Goal: Task Accomplishment & Management: Manage account settings

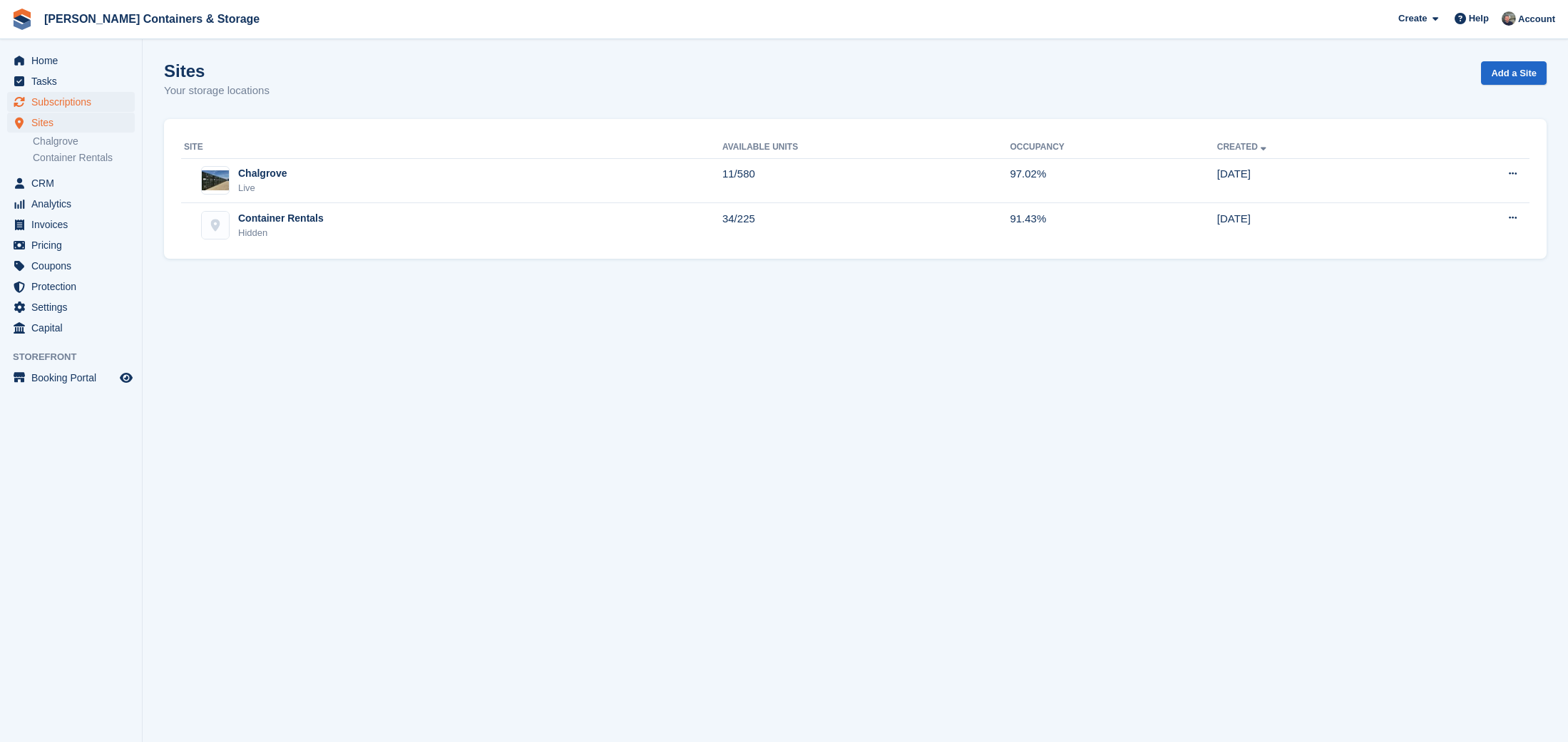
click at [75, 104] on span "Subscriptions" at bounding box center [74, 102] width 85 height 20
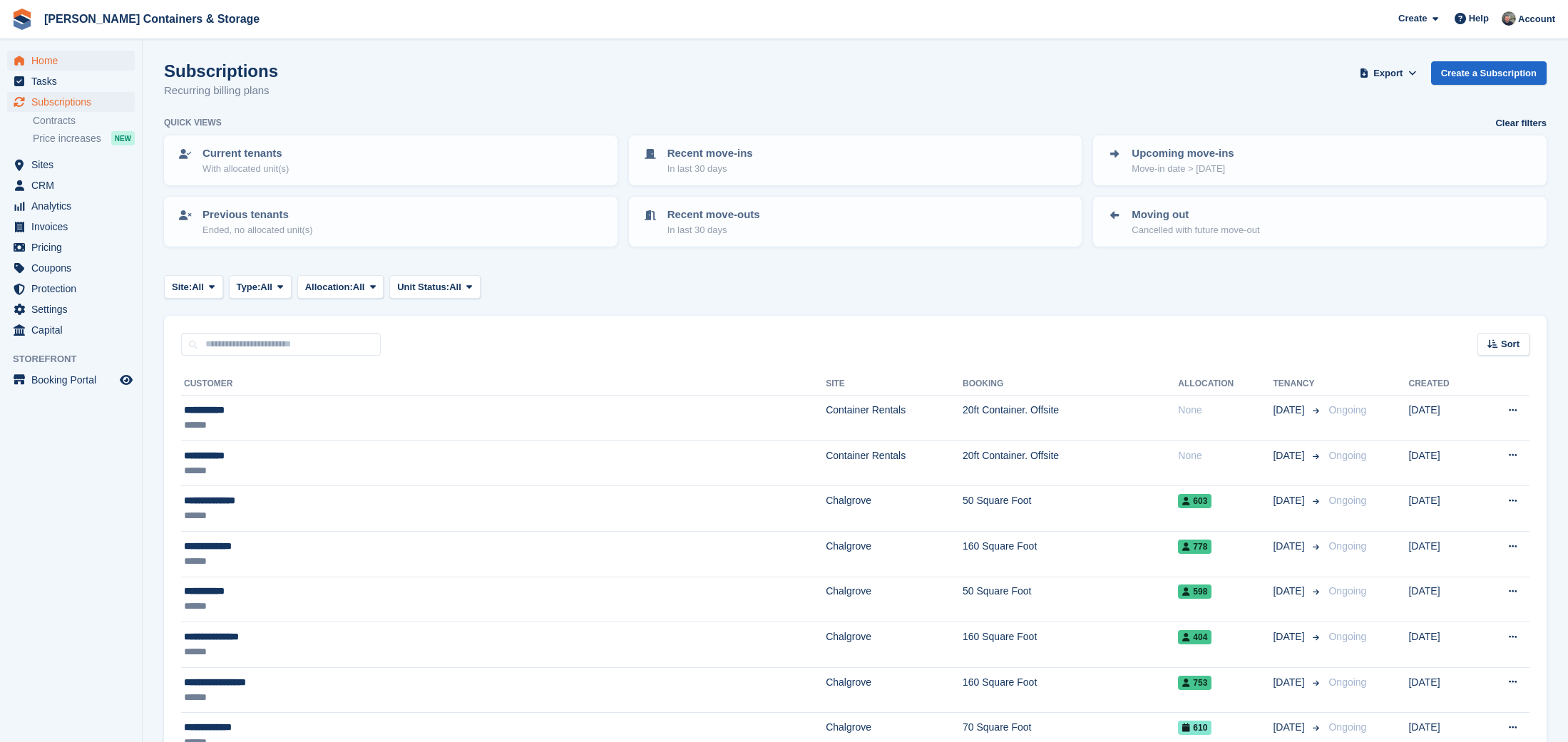
click at [67, 66] on span "Home" at bounding box center [74, 61] width 85 height 20
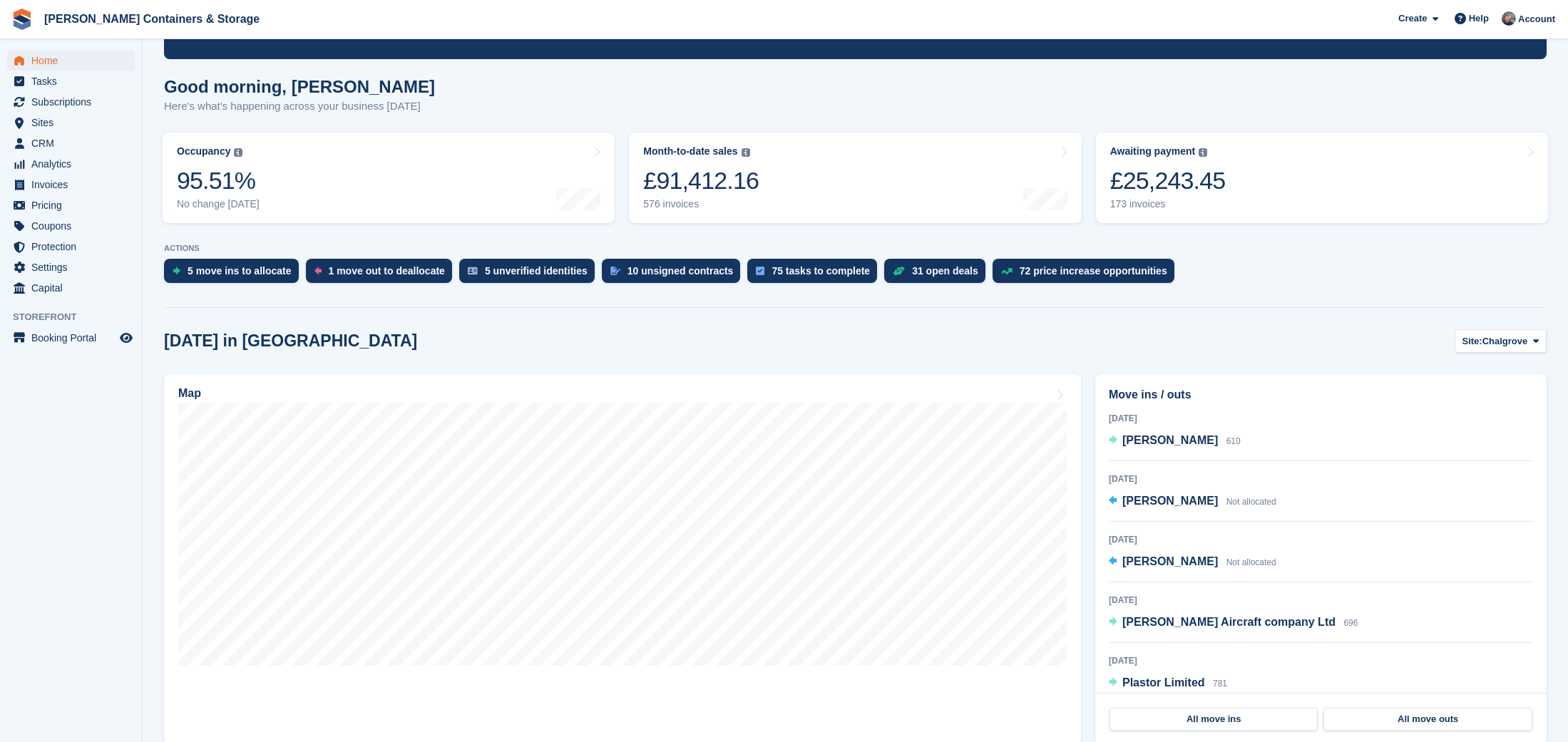
scroll to position [93, 0]
click at [98, 129] on span "Sites" at bounding box center [74, 123] width 85 height 20
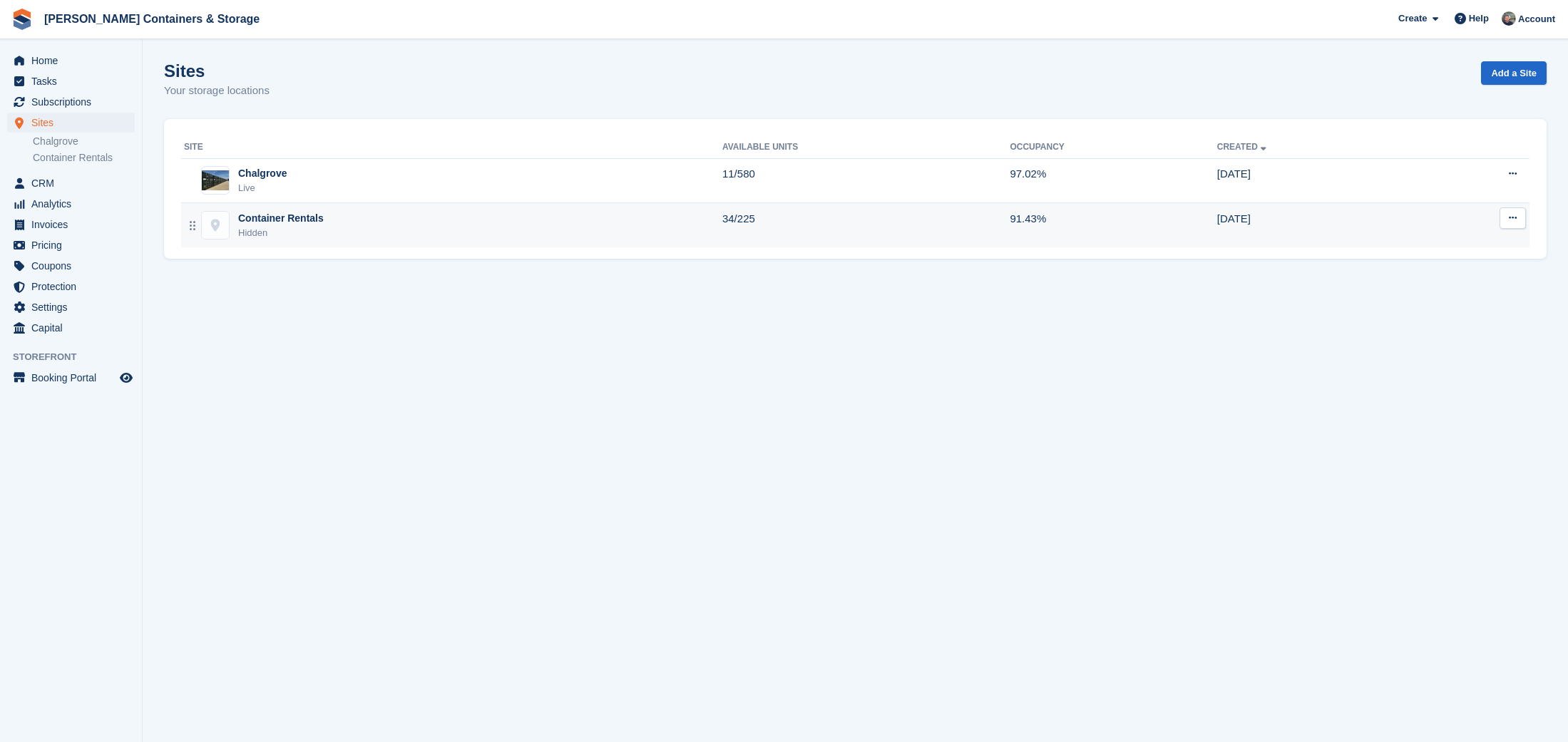
click at [374, 230] on div "Container Rentals Hidden" at bounding box center [453, 225] width 539 height 29
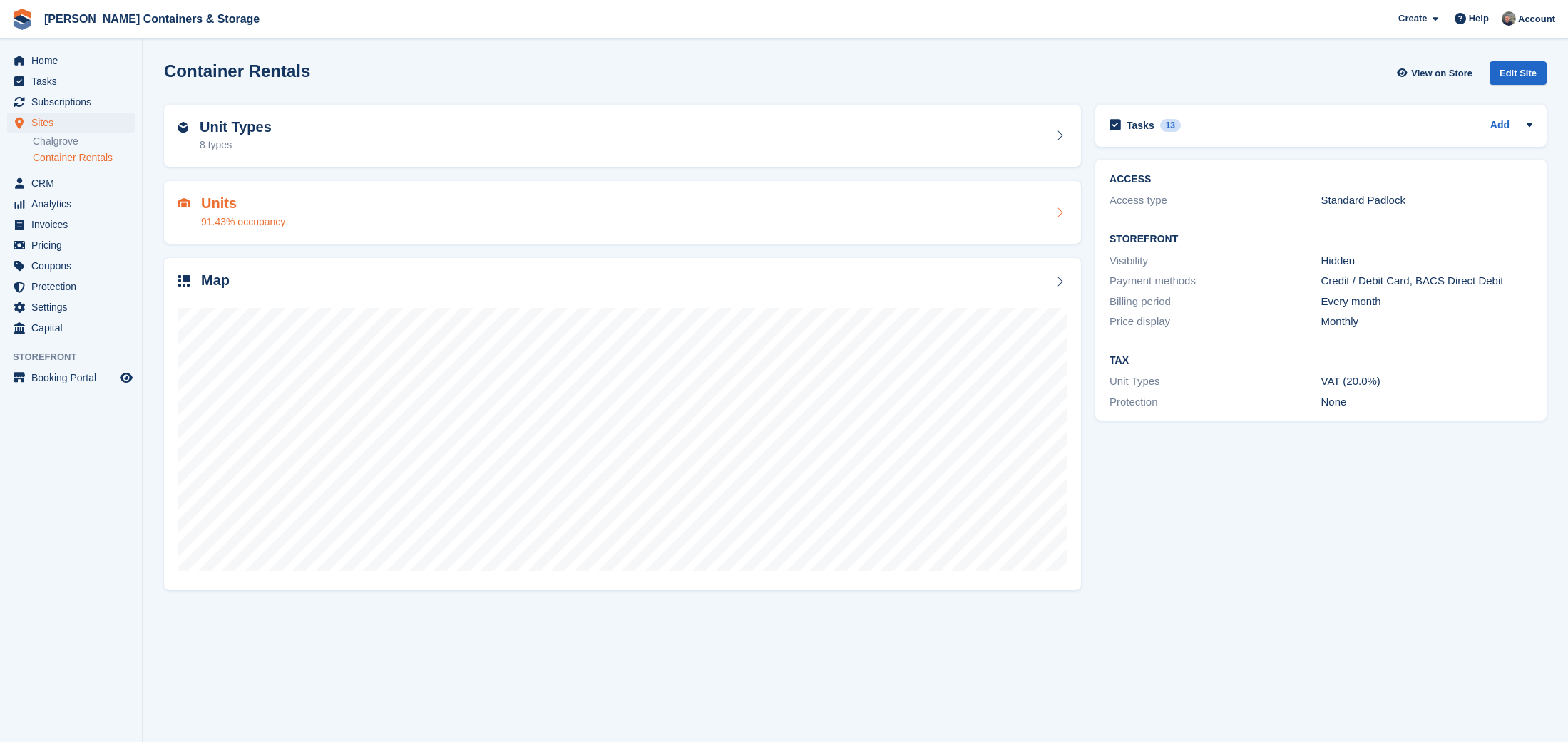
click at [267, 219] on div "91.43% occupancy" at bounding box center [243, 222] width 84 height 15
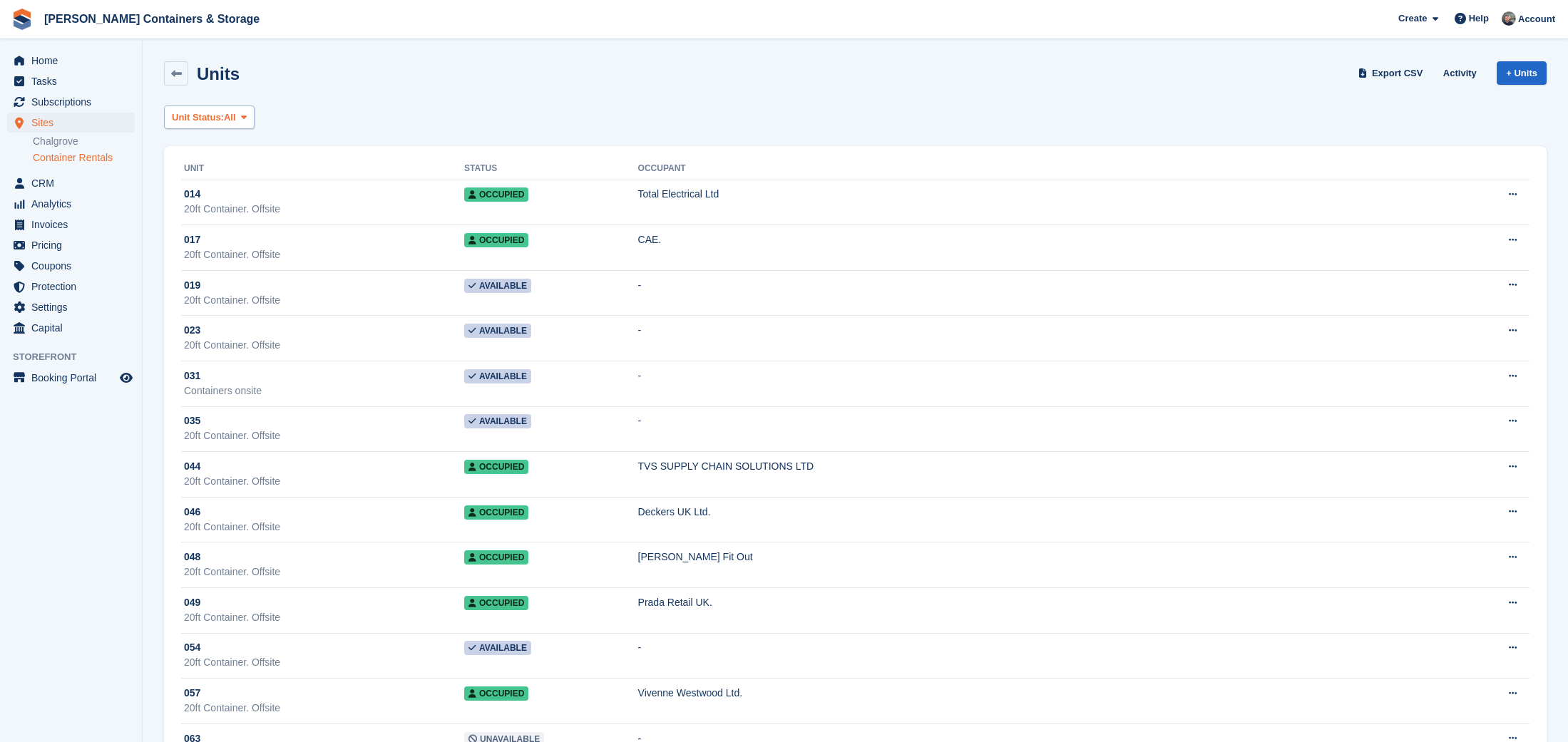
click at [222, 116] on span "Unit Status:" at bounding box center [198, 118] width 52 height 14
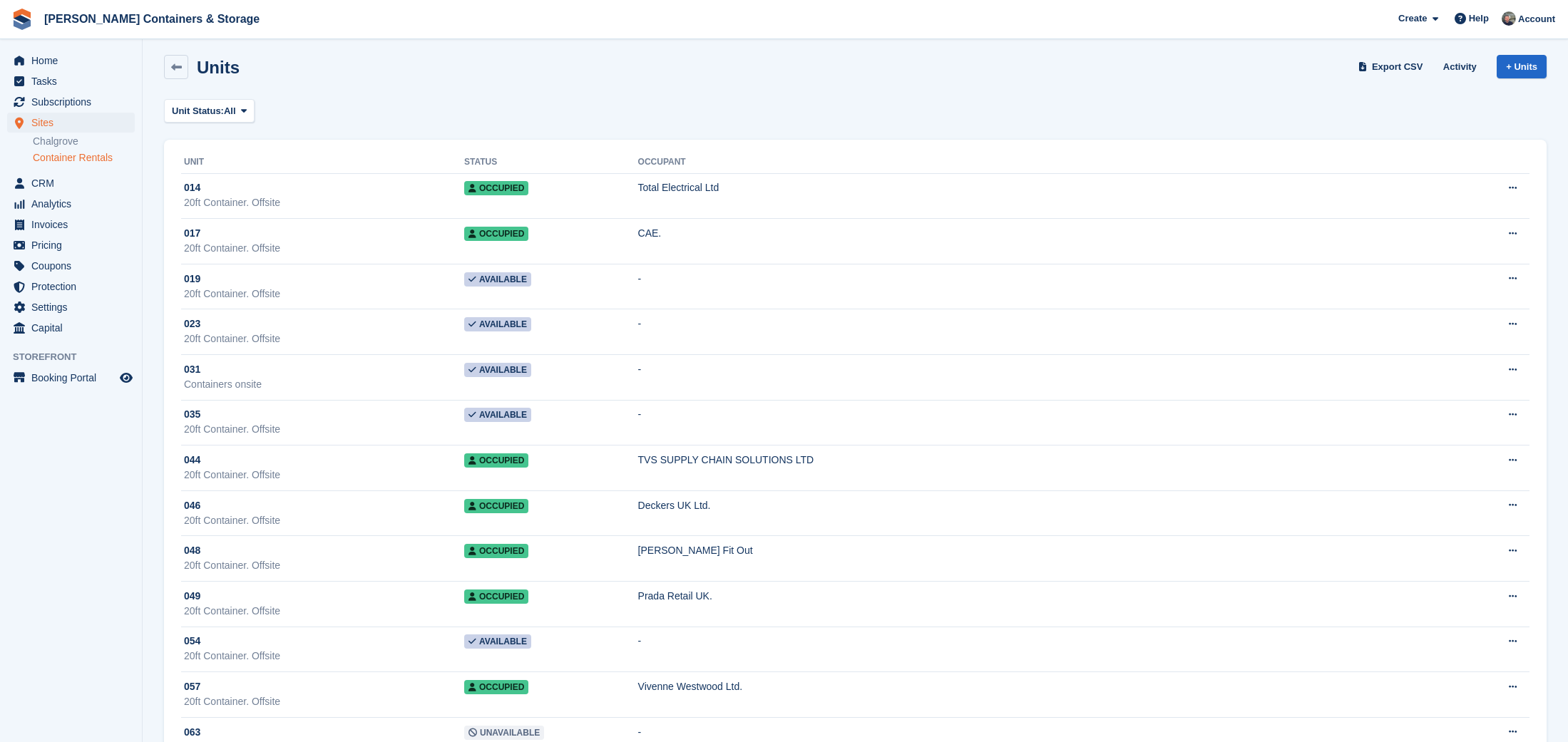
scroll to position [9, 0]
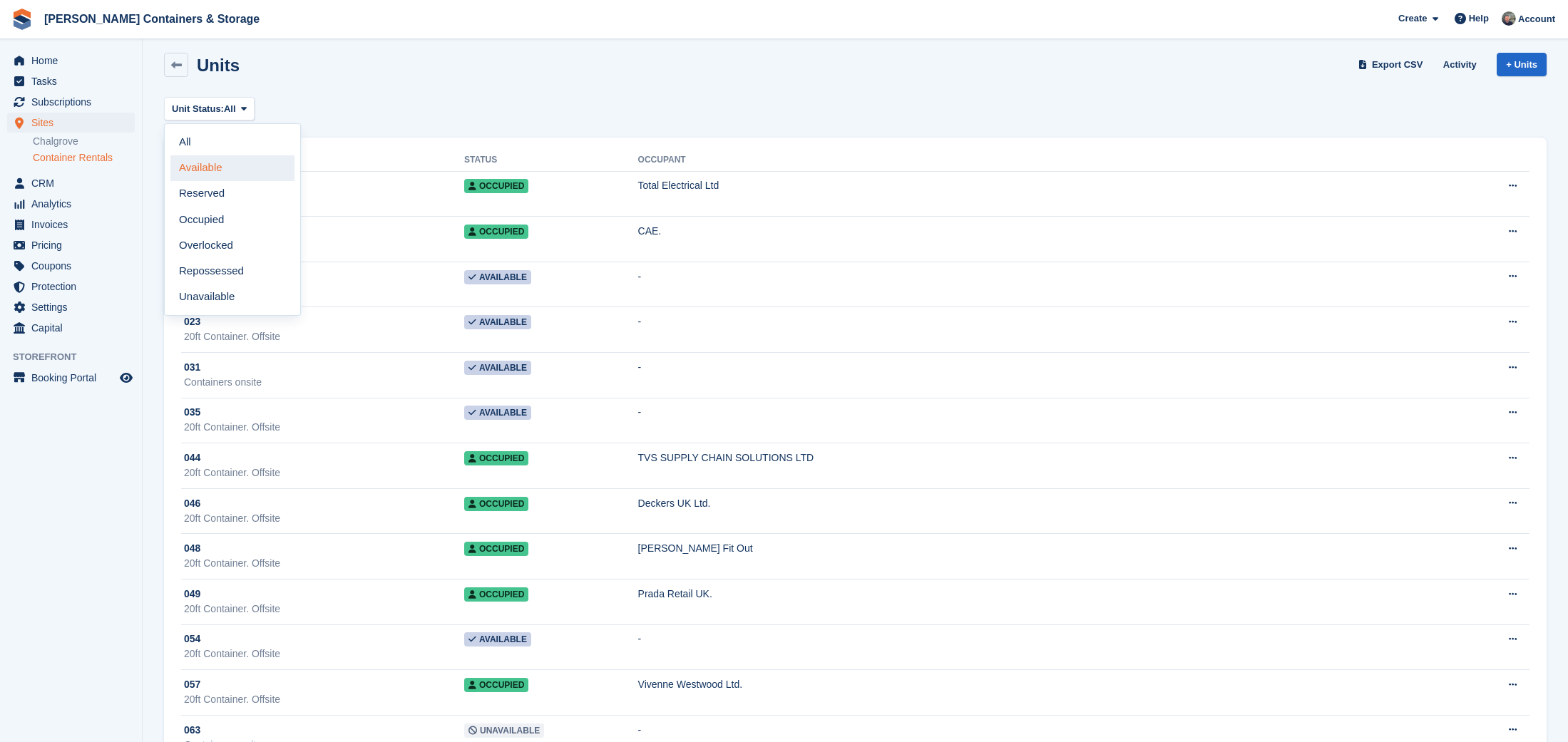
click at [239, 176] on link "Available" at bounding box center [233, 168] width 124 height 26
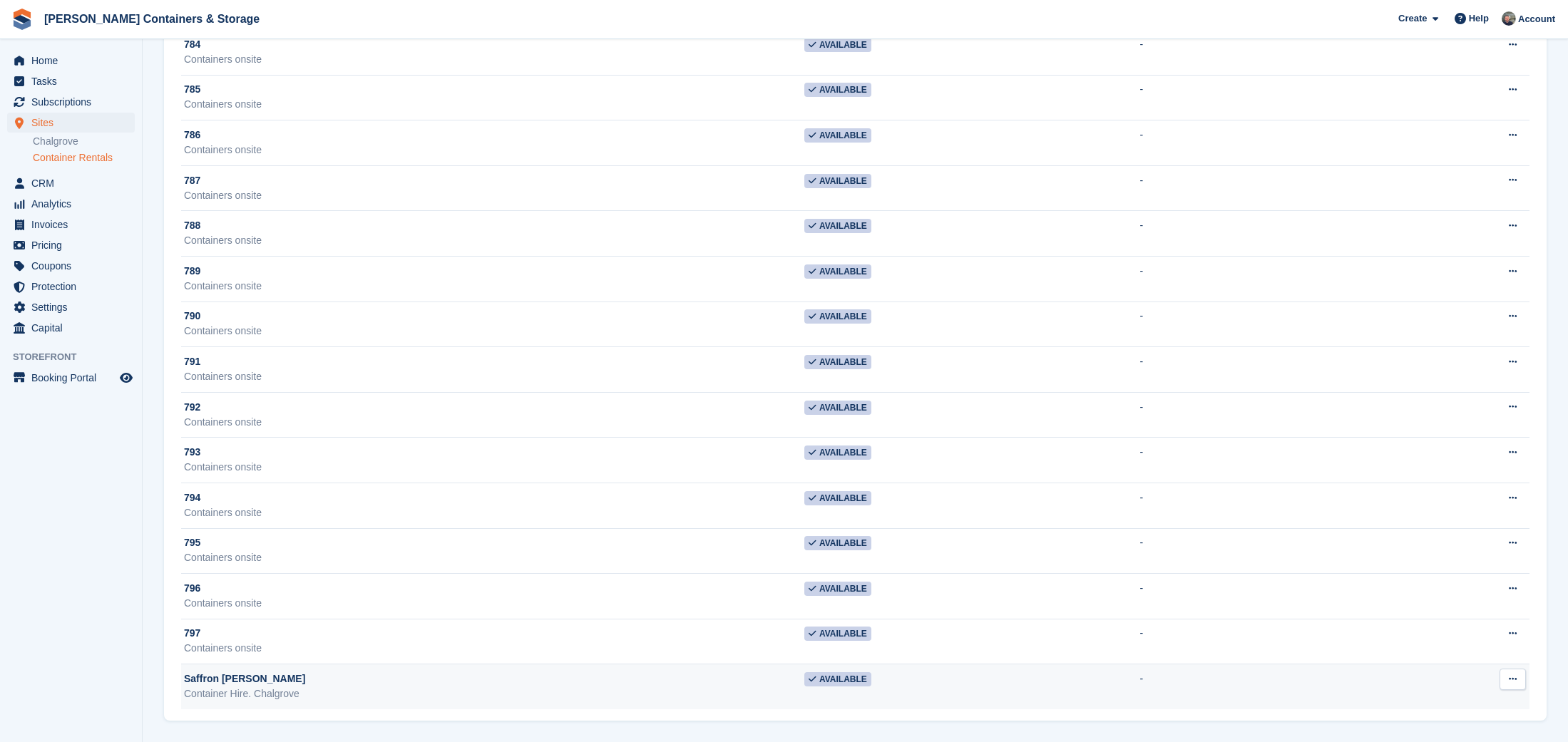
scroll to position [1011, 0]
click at [480, 681] on div "Saffron Todd" at bounding box center [494, 678] width 620 height 15
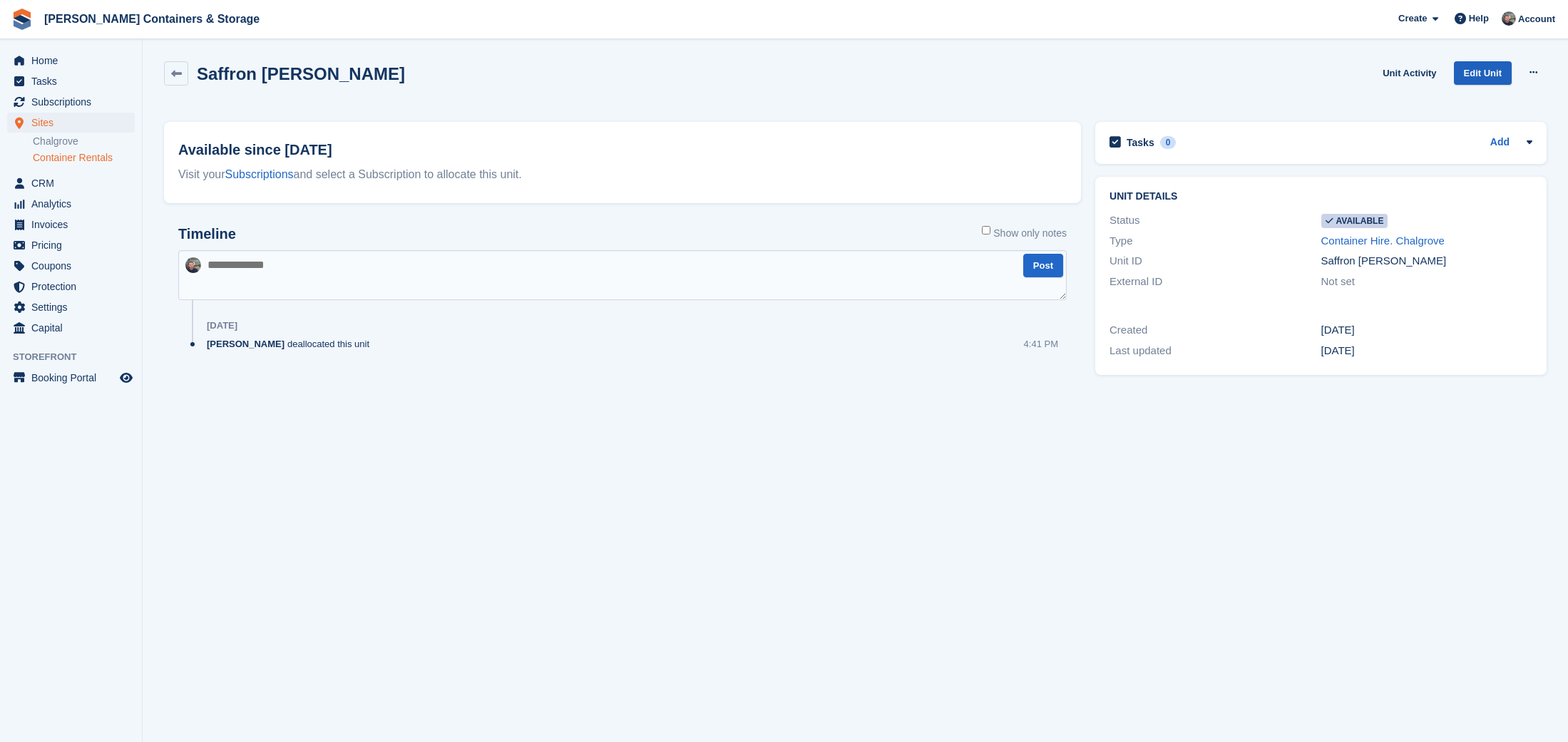
click at [1486, 69] on link "Edit Unit" at bounding box center [1483, 73] width 58 height 24
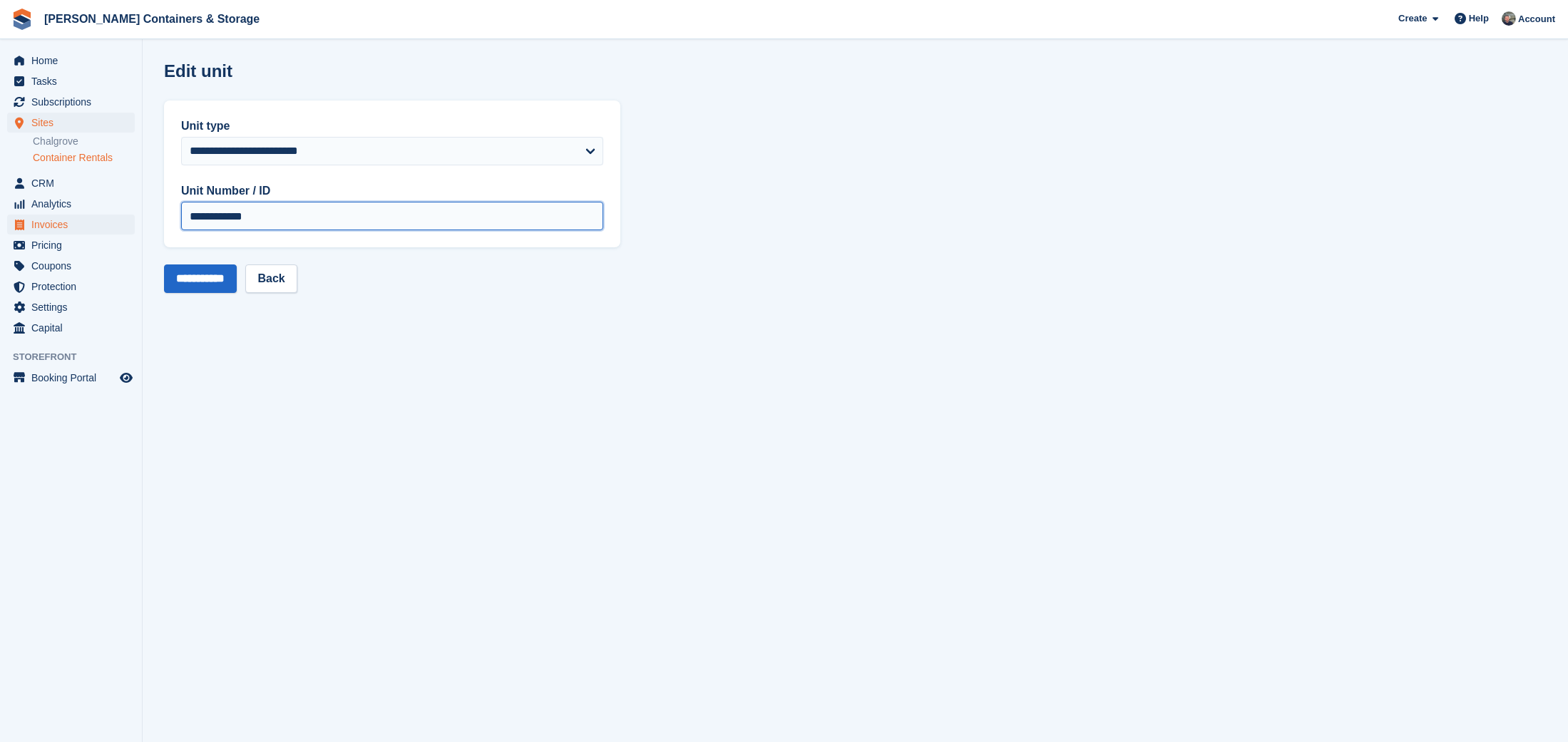
drag, startPoint x: 276, startPoint y: 217, endPoint x: 131, endPoint y: 218, distance: 145.0
click at [131, 218] on div "Home Tasks Subscriptions Subscriptions Subscriptions Contracts Price increases …" at bounding box center [784, 371] width 1568 height 742
type input "***"
click at [204, 273] on input "**********" at bounding box center [200, 278] width 73 height 28
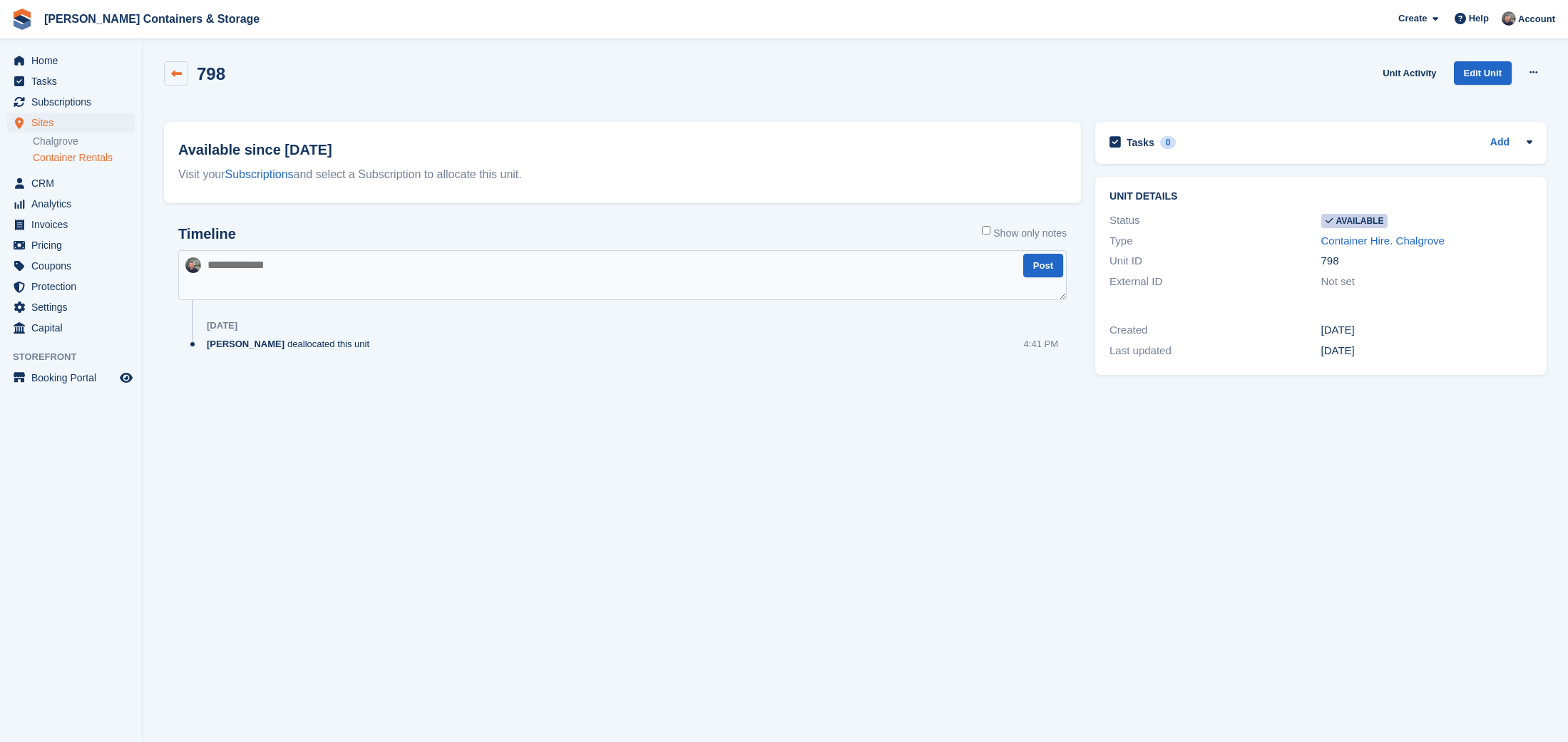
click at [176, 77] on icon at bounding box center [176, 74] width 11 height 11
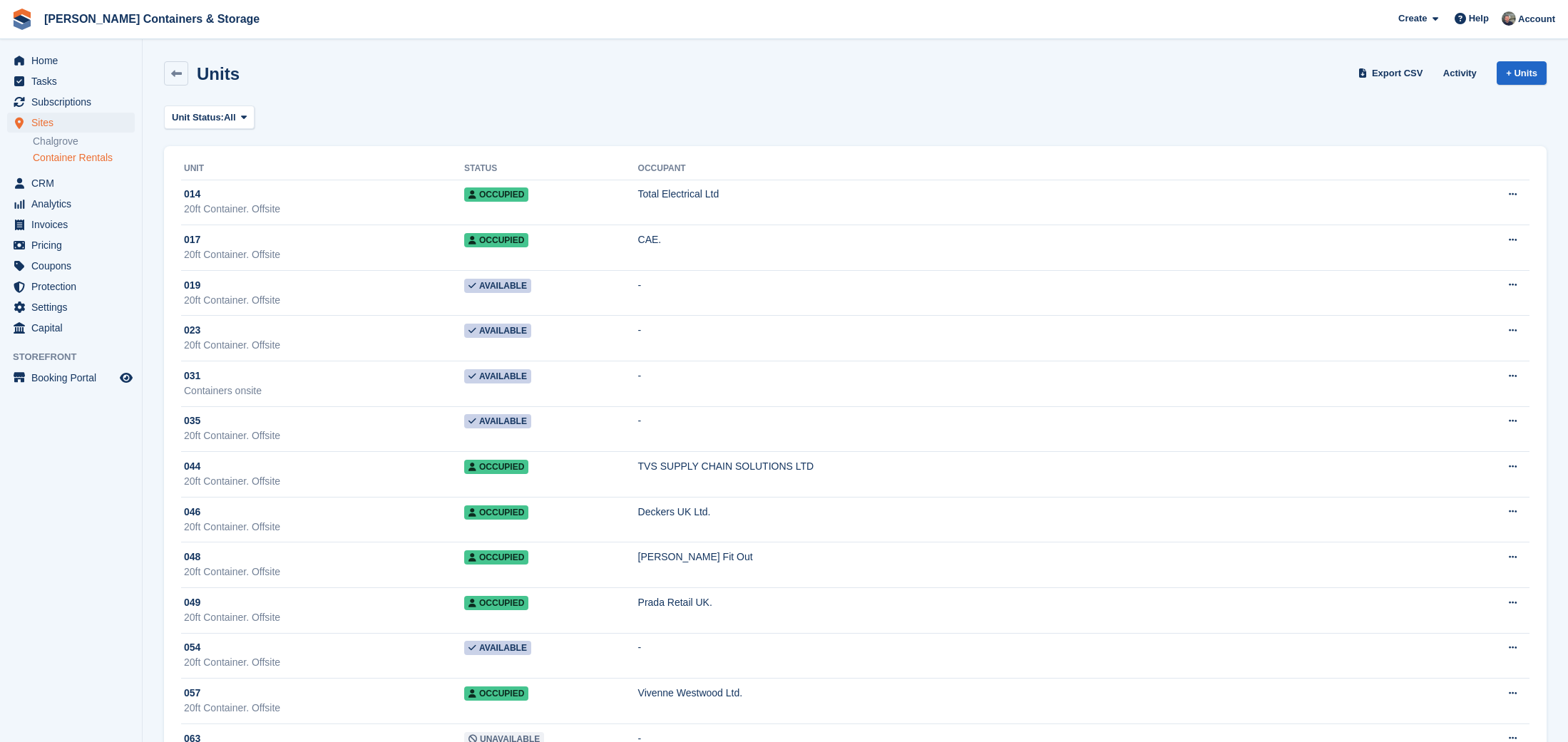
drag, startPoint x: 226, startPoint y: 118, endPoint x: 225, endPoint y: 132, distance: 14.0
click at [224, 118] on span "Unit Status:" at bounding box center [198, 118] width 52 height 14
click at [224, 178] on link "Available" at bounding box center [233, 177] width 124 height 26
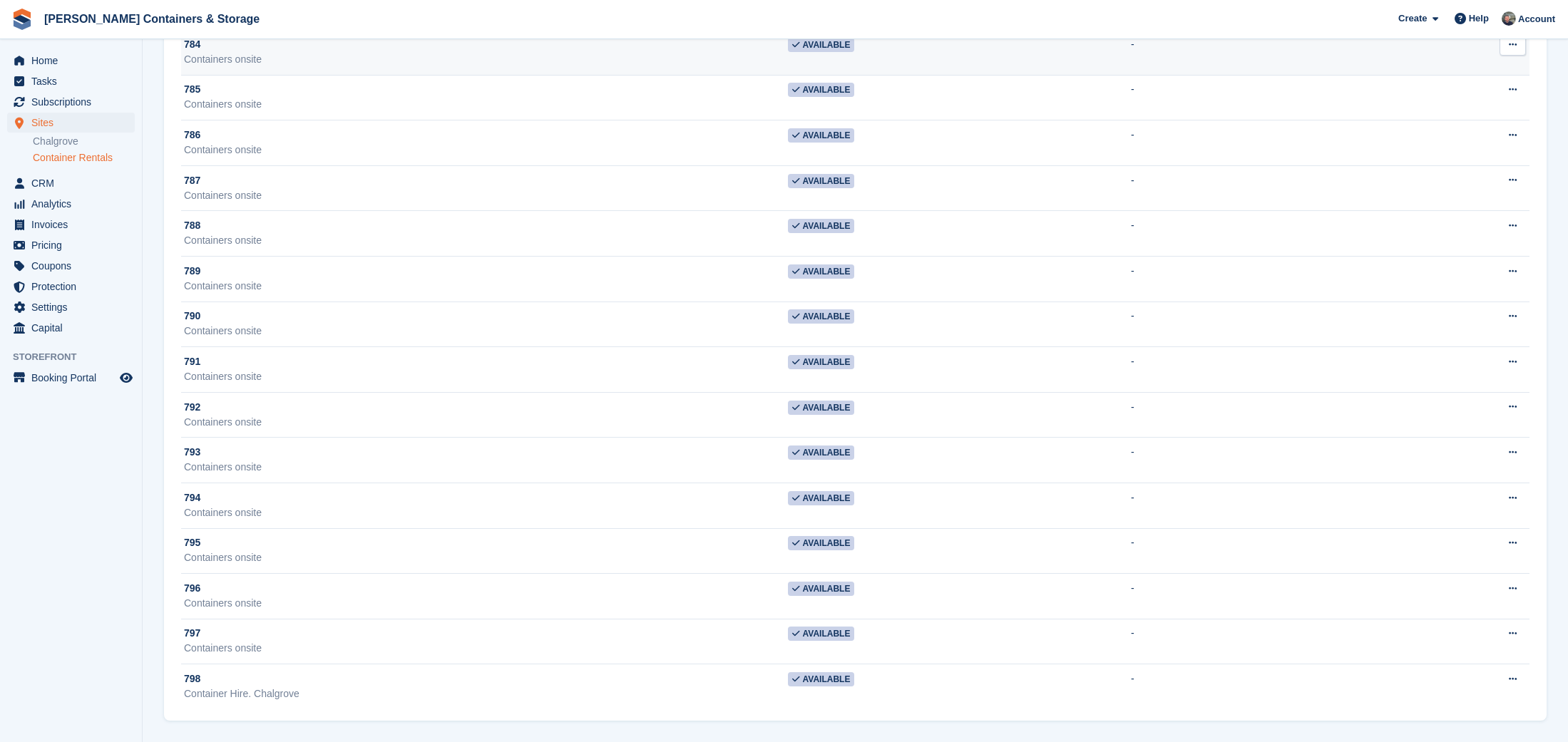
scroll to position [1011, 0]
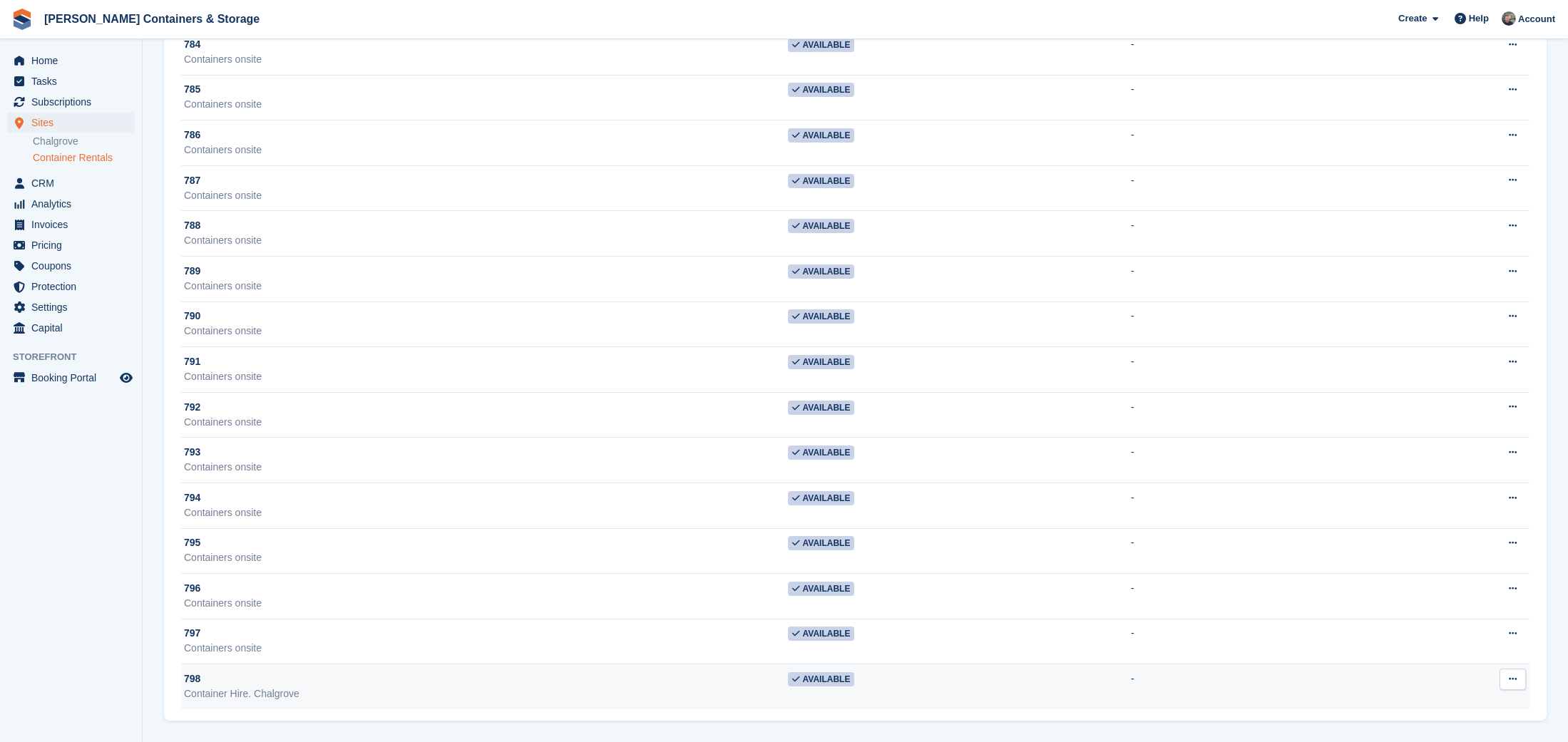
click at [383, 686] on div "798" at bounding box center [485, 678] width 604 height 15
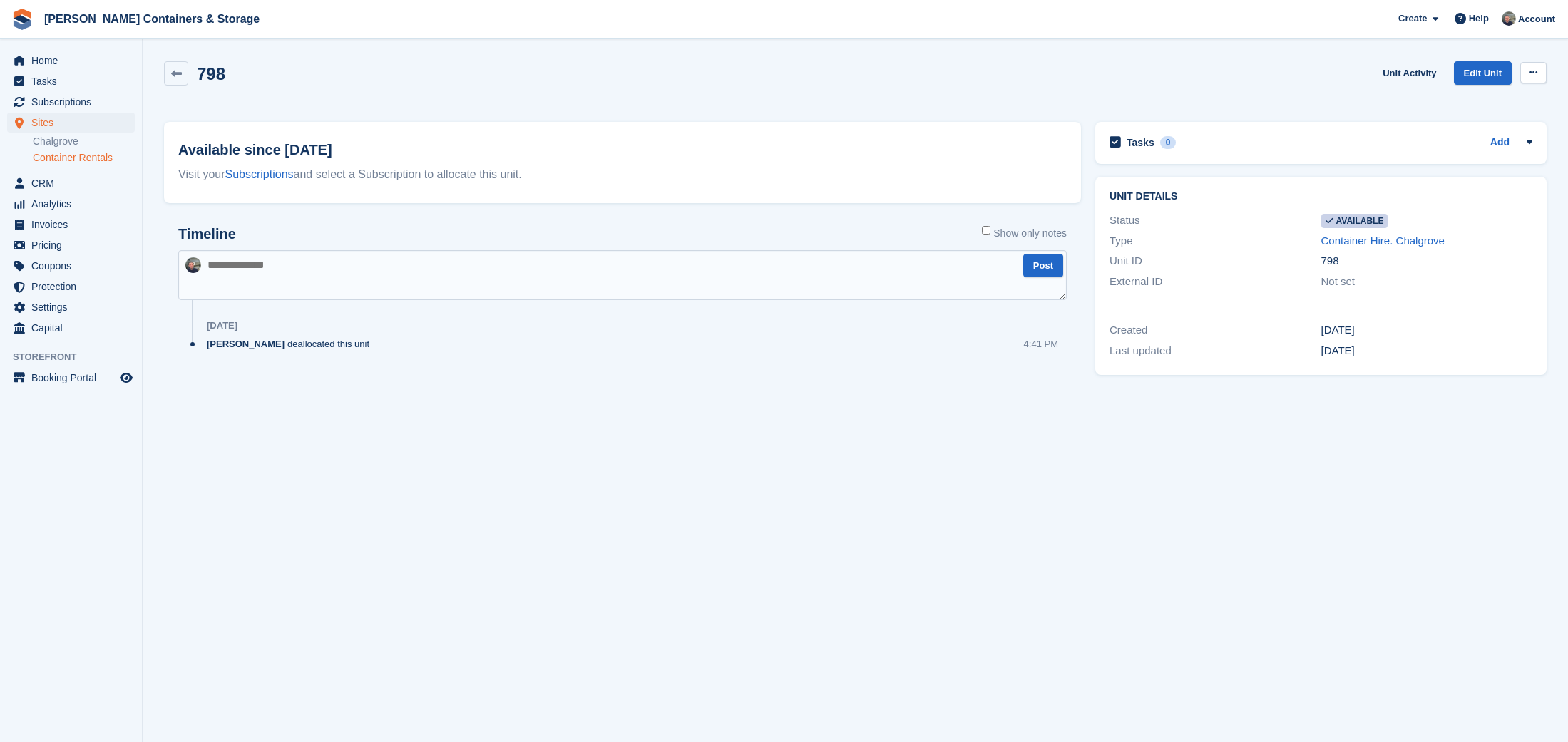
click at [1540, 64] on button at bounding box center [1533, 73] width 26 height 22
click at [1475, 79] on link "Edit Unit" at bounding box center [1483, 73] width 58 height 24
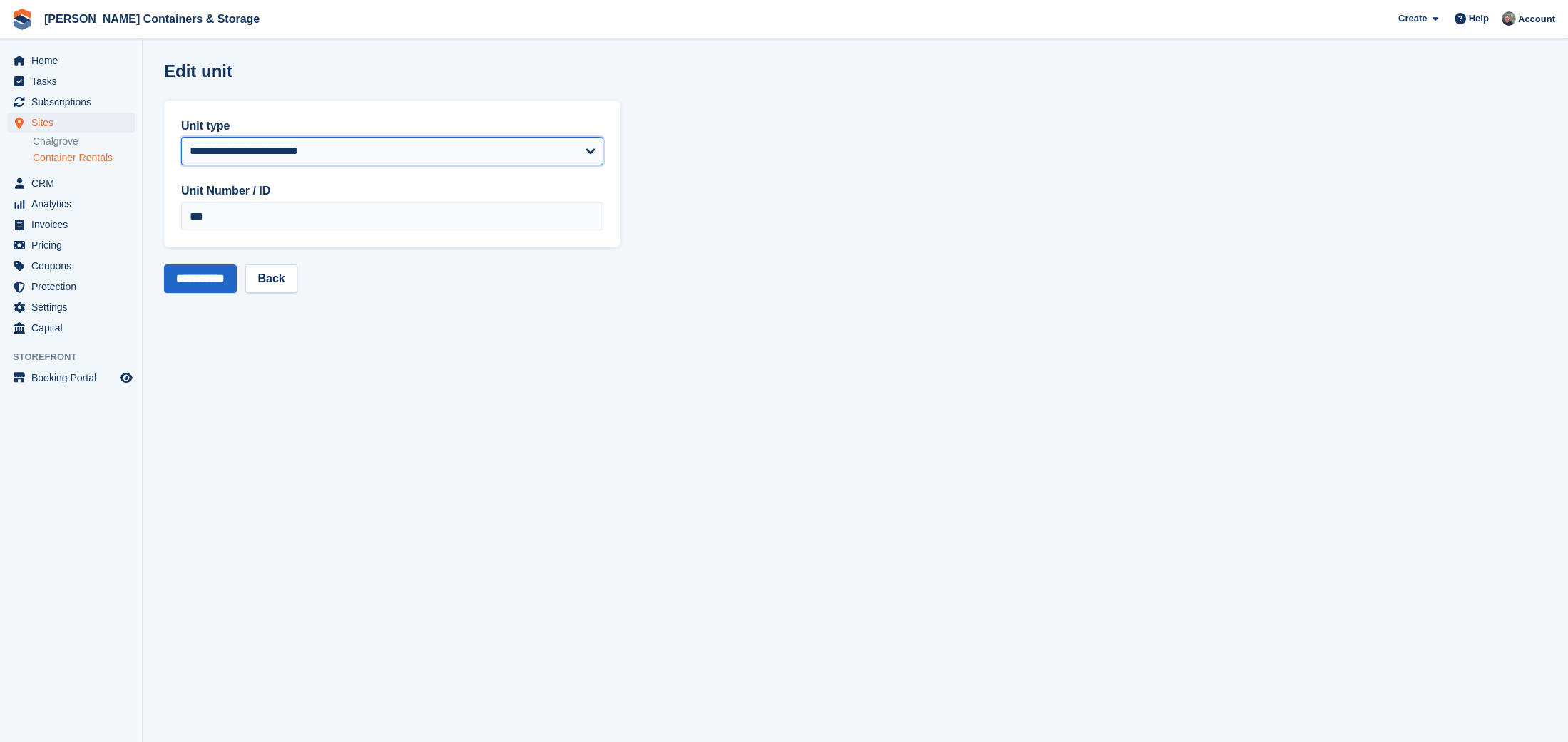
select select "****"
click at [215, 273] on input "**********" at bounding box center [200, 278] width 73 height 28
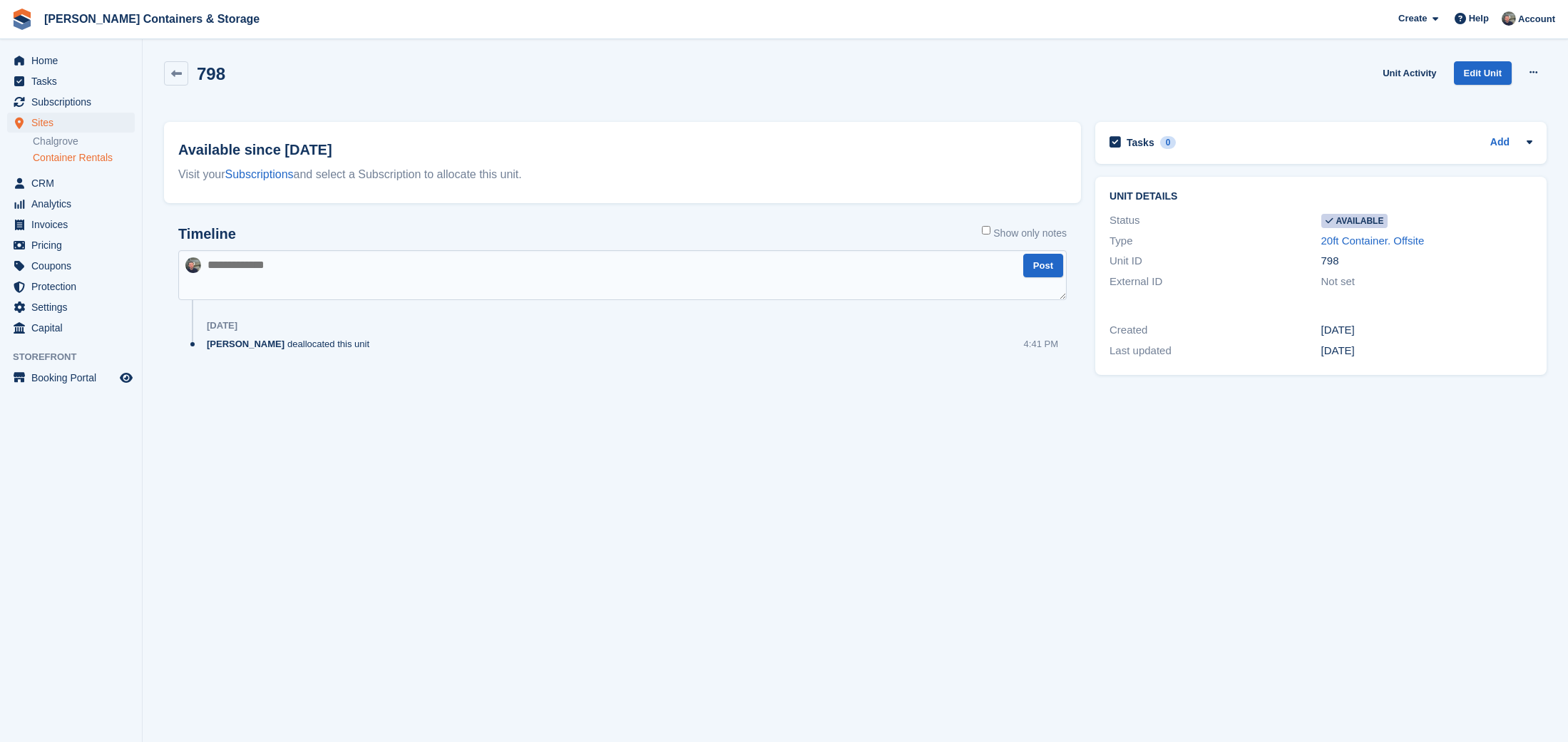
scroll to position [0, 1]
click at [44, 64] on span "Home" at bounding box center [74, 61] width 85 height 20
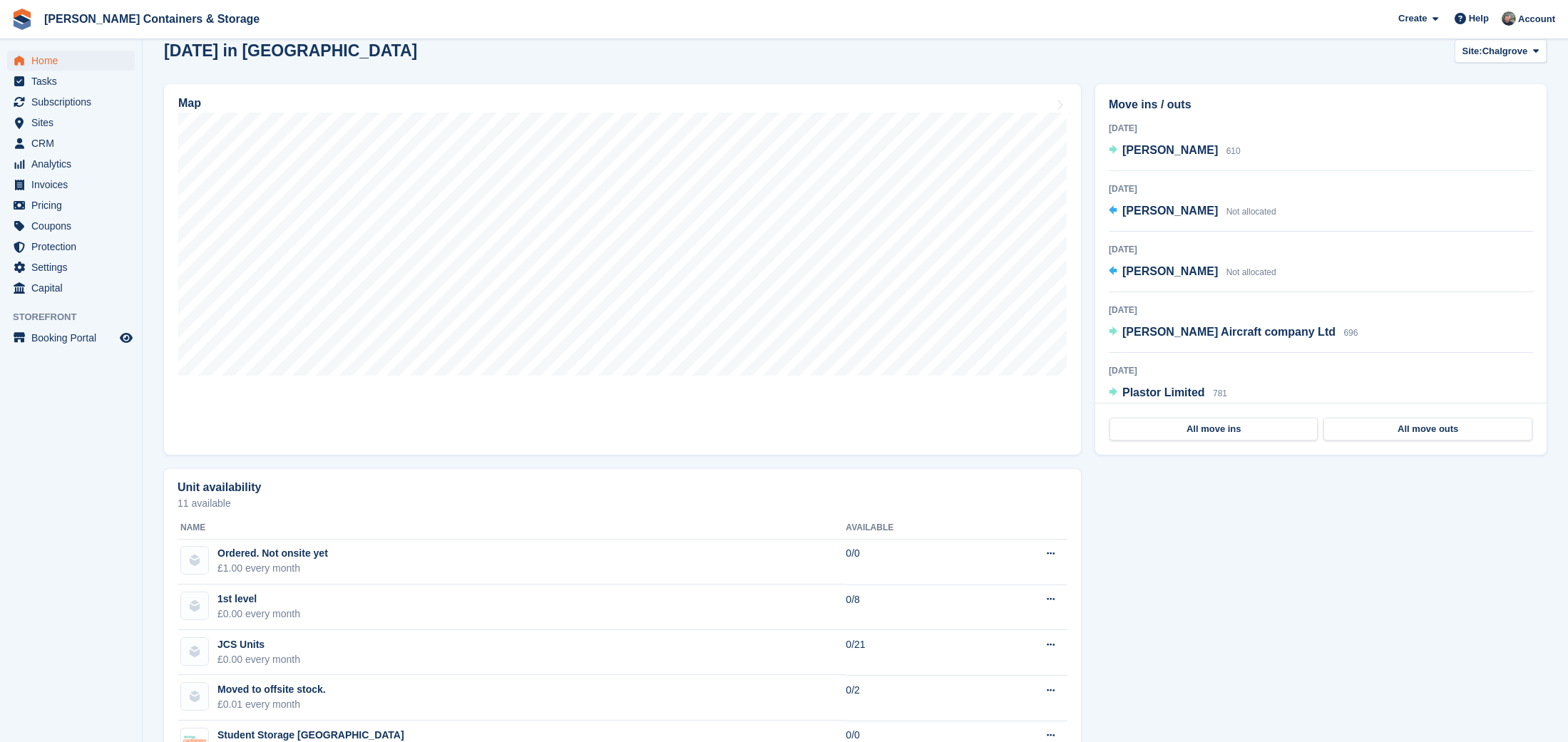
scroll to position [702, 0]
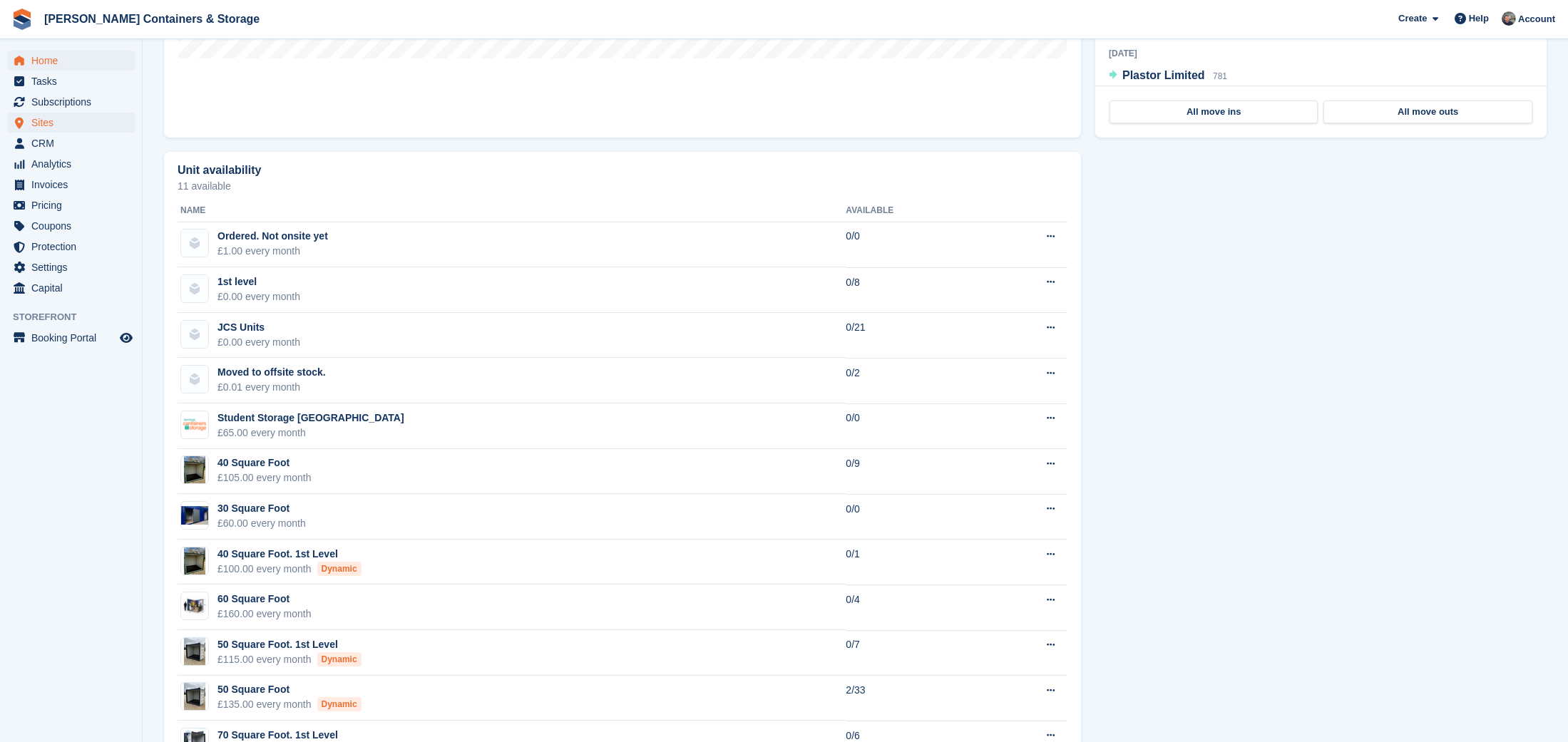
click at [56, 121] on span "Sites" at bounding box center [74, 123] width 85 height 20
